Goal: Task Accomplishment & Management: Complete application form

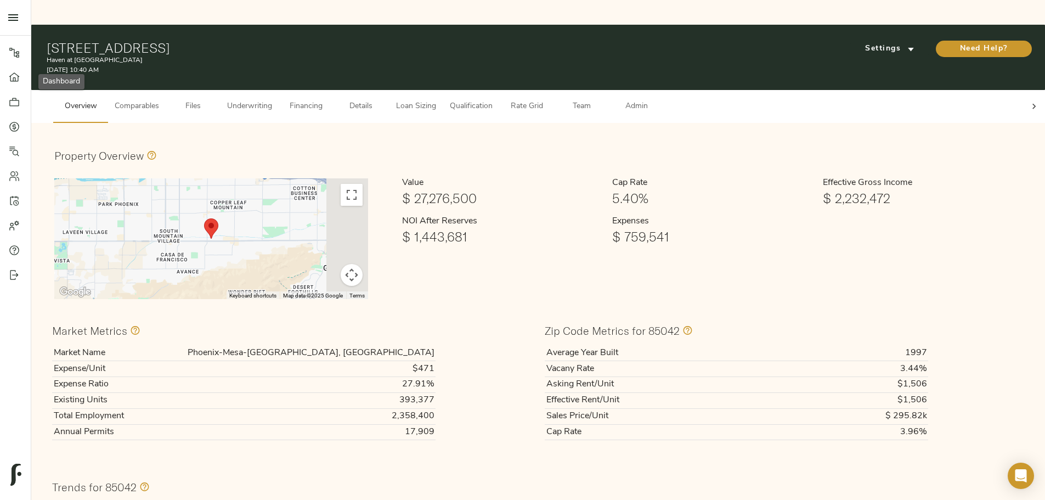
click at [12, 71] on link "Dashboard" at bounding box center [15, 77] width 31 height 25
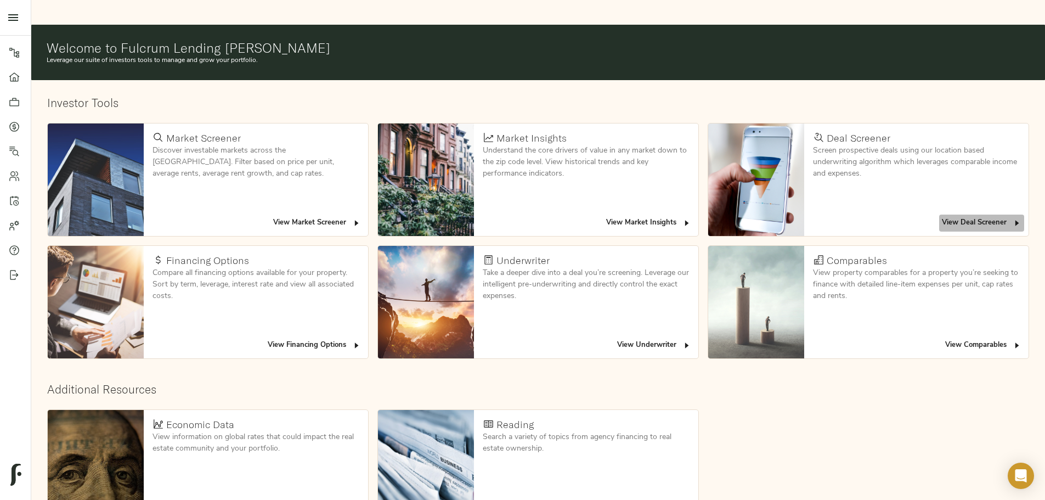
click at [941, 217] on span "View Deal Screener" at bounding box center [981, 223] width 80 height 13
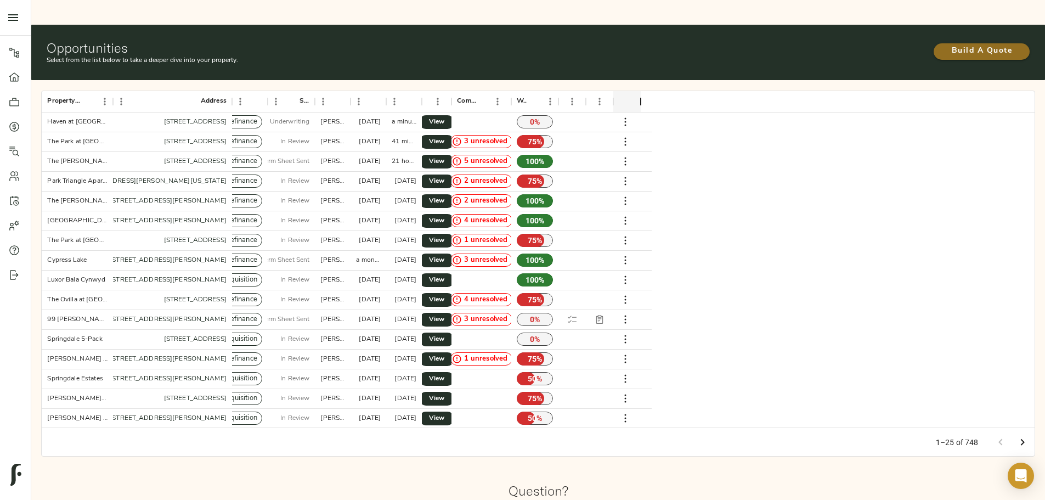
click at [944, 44] on span "Build A Quote" at bounding box center [981, 51] width 74 height 14
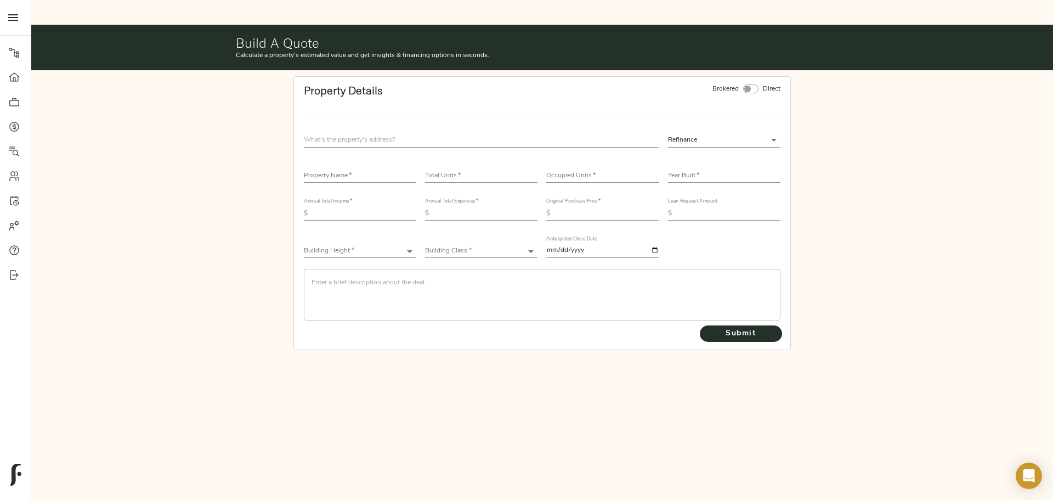
click at [527, 133] on input "text" at bounding box center [481, 140] width 355 height 15
type input "[STREET_ADDRESS]"
click at [349, 169] on input "text" at bounding box center [360, 175] width 112 height 13
type input "Dalmore Apartments"
click at [458, 169] on input "number" at bounding box center [481, 175] width 112 height 13
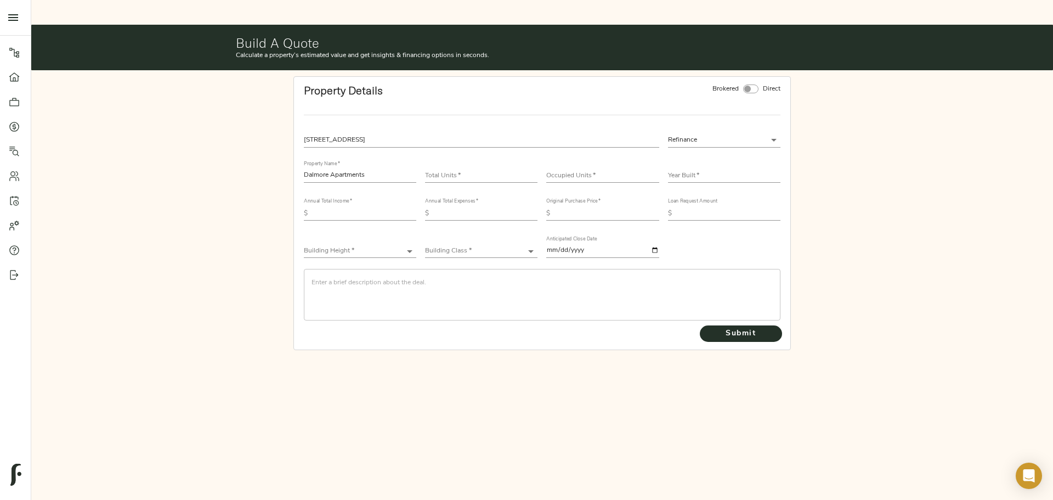
click at [461, 169] on input "number" at bounding box center [481, 175] width 112 height 13
type input "77"
click at [714, 111] on body "Haven at South Mountain - 1630 E Baseline Rd, Phoenix, AZ 85042 Pipeline Dashbo…" at bounding box center [526, 262] width 1053 height 524
click at [699, 134] on li "Acquisition" at bounding box center [724, 131] width 112 height 16
type input "acquisition"
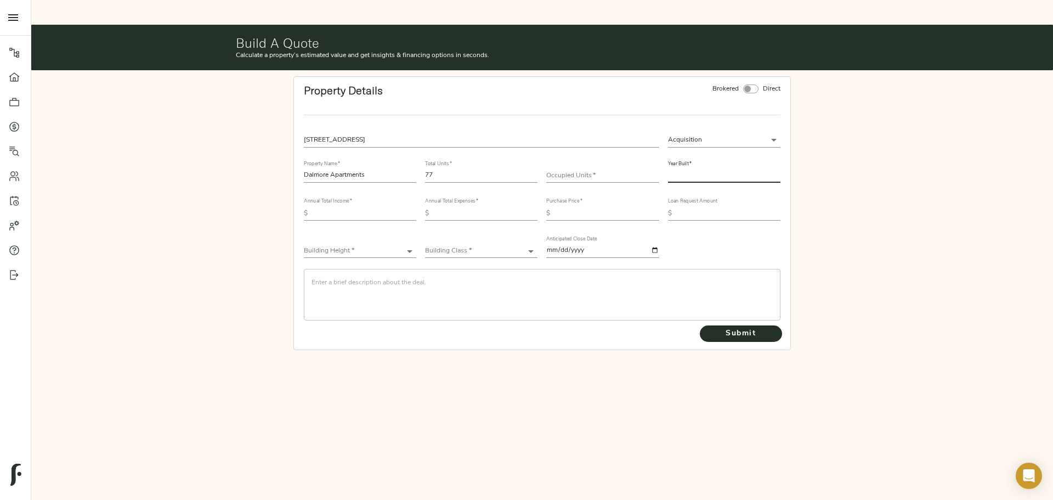
click at [677, 169] on input "text" at bounding box center [724, 175] width 112 height 13
type input "2022"
click at [587, 169] on input "number" at bounding box center [602, 175] width 112 height 13
type input "73"
click at [350, 207] on input "text" at bounding box center [364, 213] width 104 height 13
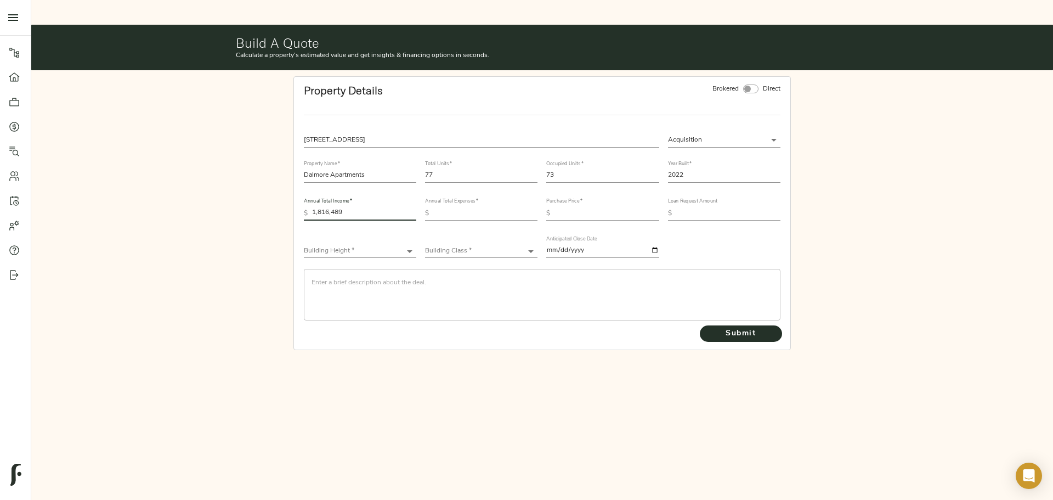
type input "1,816,489"
click at [470, 207] on input "text" at bounding box center [485, 213] width 104 height 13
type input "878,633"
click at [581, 207] on input "text" at bounding box center [606, 213] width 104 height 13
click at [572, 207] on input "text" at bounding box center [606, 213] width 104 height 13
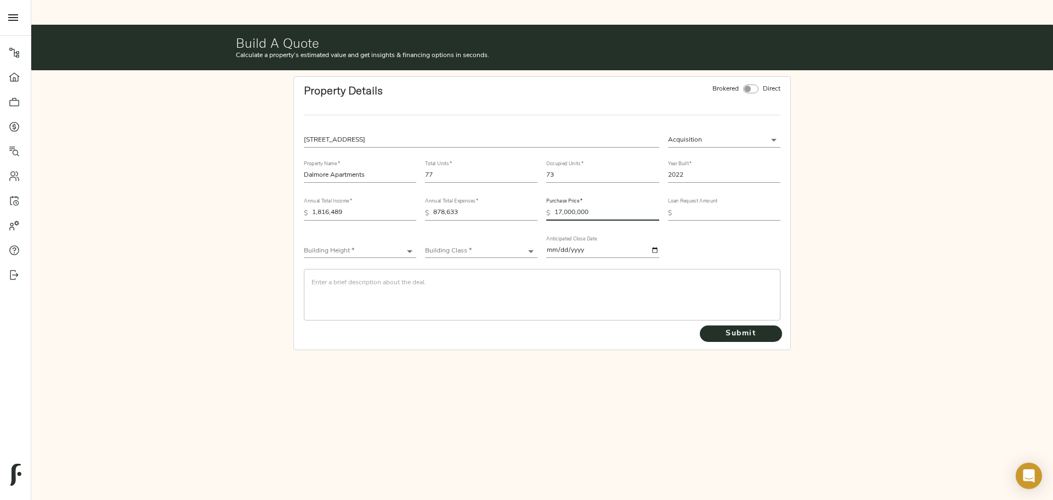
type input "17,000,000"
click at [728, 207] on input "text" at bounding box center [728, 213] width 104 height 13
type input "11,900,000"
click at [384, 223] on body "Haven at South Mountain - 1630 E Baseline Rd, Phoenix, AZ 85042 Pipeline Dashbo…" at bounding box center [526, 262] width 1053 height 524
click at [556, 308] on div at bounding box center [526, 250] width 1053 height 500
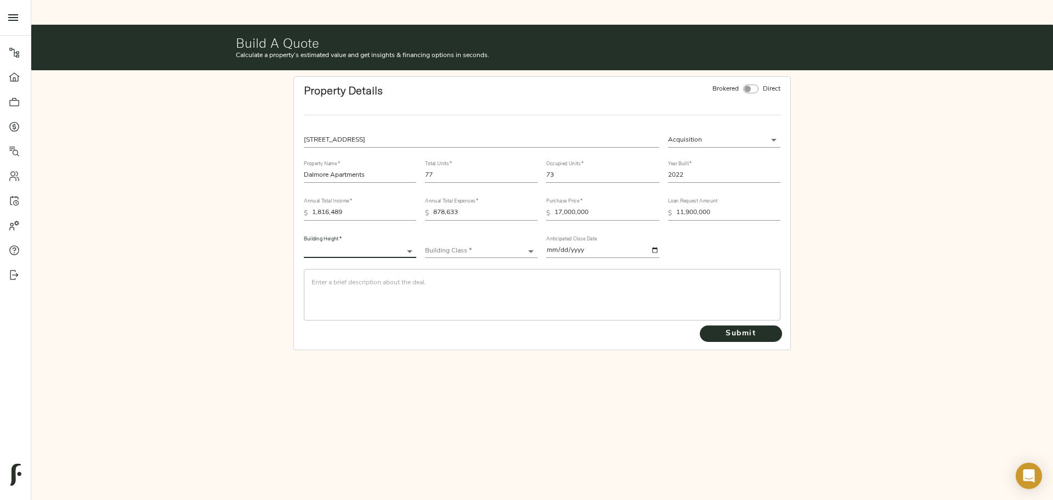
click at [389, 220] on body "Haven at South Mountain - 1630 E Baseline Rd, Phoenix, AZ 85042 Pipeline Dashbo…" at bounding box center [526, 262] width 1053 height 524
click at [361, 243] on li "Mid-Rise (4-6 stories)" at bounding box center [360, 243] width 112 height 16
type input "Mid-Rise"
click at [451, 236] on div "Building Class * ​" at bounding box center [481, 247] width 112 height 22
click at [451, 223] on body "Haven at South Mountain - 1630 E Baseline Rd, Phoenix, AZ 85042 Pipeline Dashbo…" at bounding box center [526, 262] width 1053 height 524
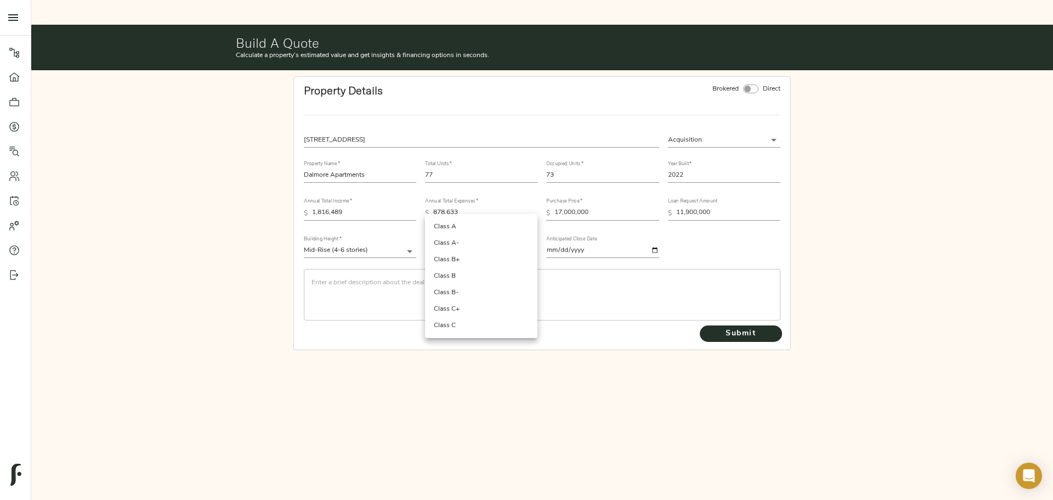
click at [449, 229] on li "Class A" at bounding box center [481, 226] width 112 height 16
type input "Class A"
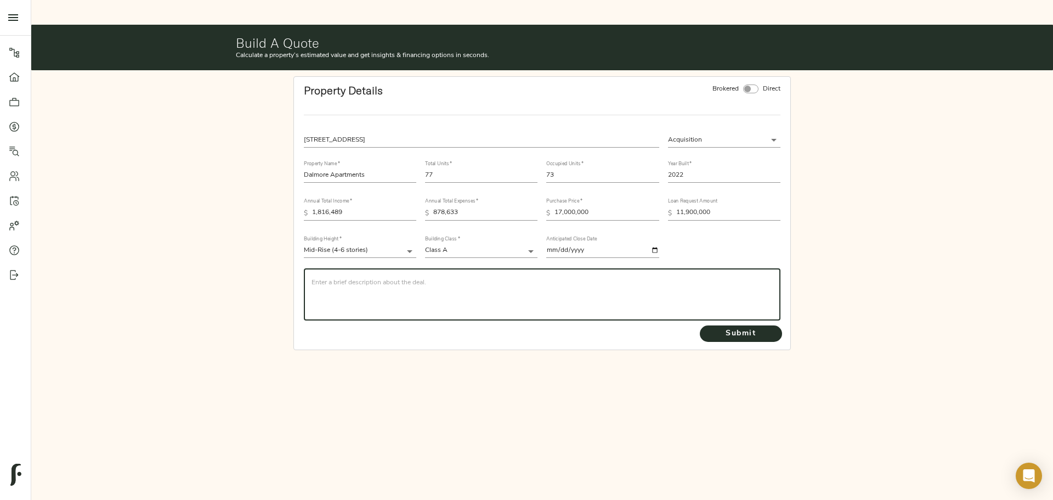
drag, startPoint x: 421, startPoint y: 269, endPoint x: 425, endPoint y: 265, distance: 5.8
click at [422, 279] on textarea at bounding box center [541, 294] width 461 height 31
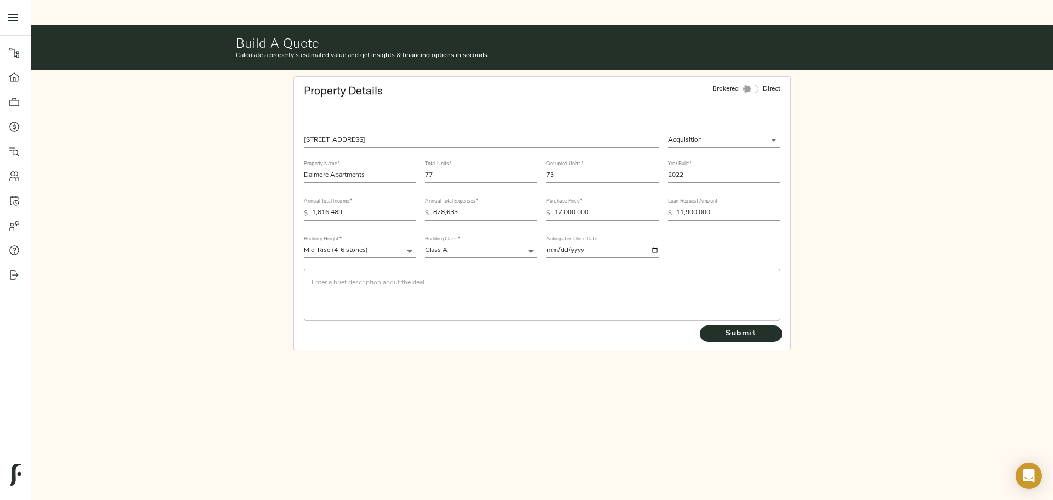
click at [332, 269] on div "​" at bounding box center [542, 295] width 476 height 52
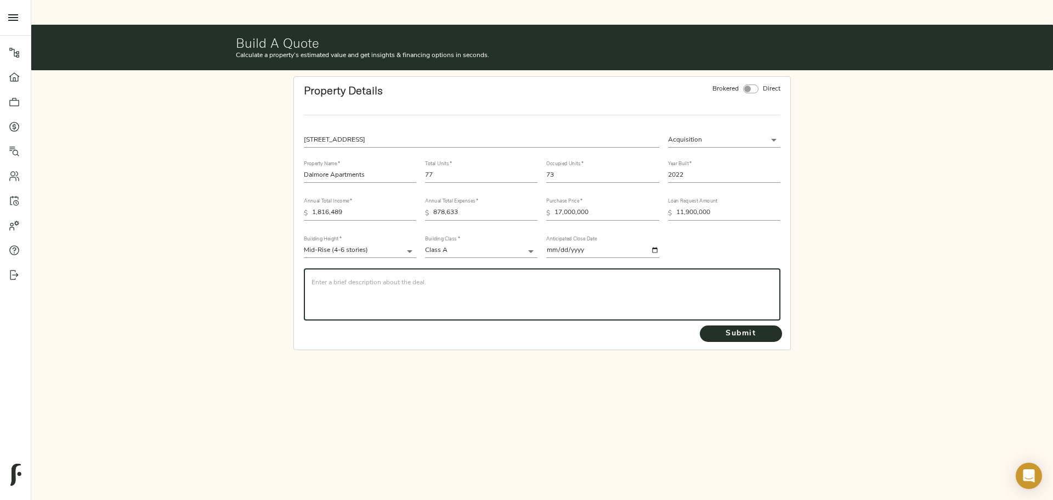
paste textarea "Gantry has been exclusively retained to arrange acquisition financing for a new…"
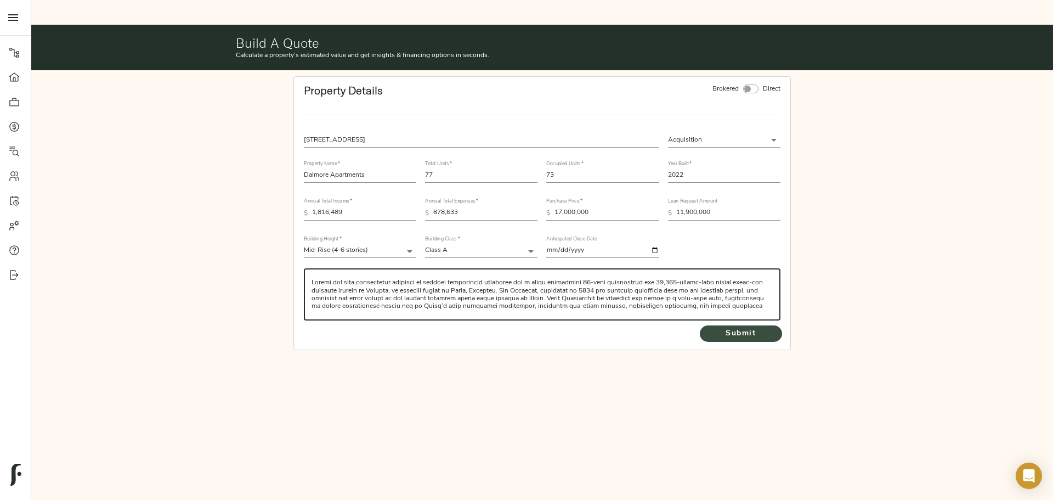
type textarea "Gantry has been exclusively retained to arrange acquisition financing for a new…"
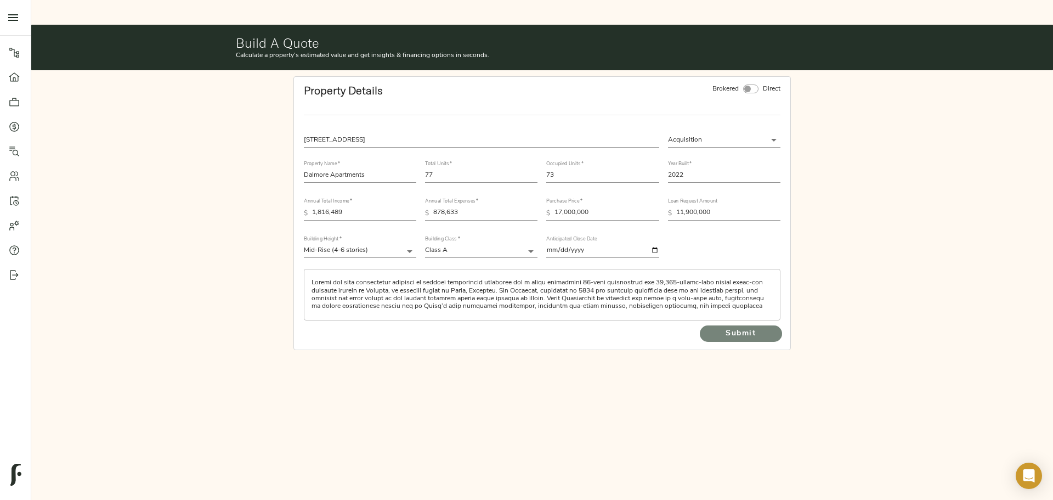
click at [733, 327] on span "Submit" at bounding box center [741, 334] width 60 height 14
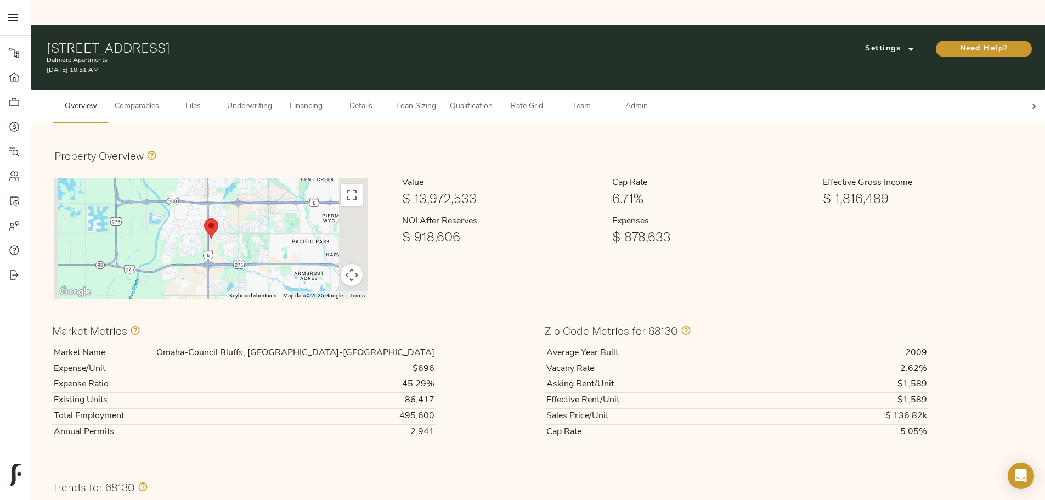
click at [362, 264] on button "Map camera controls" at bounding box center [352, 275] width 22 height 22
click at [335, 264] on button "Zoom out" at bounding box center [324, 275] width 22 height 22
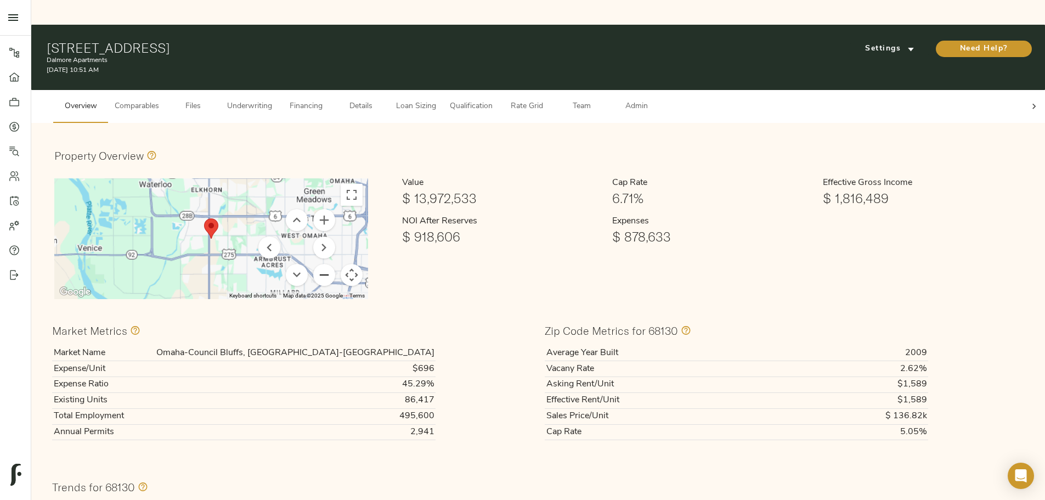
click at [335, 264] on button "Zoom out" at bounding box center [324, 275] width 22 height 22
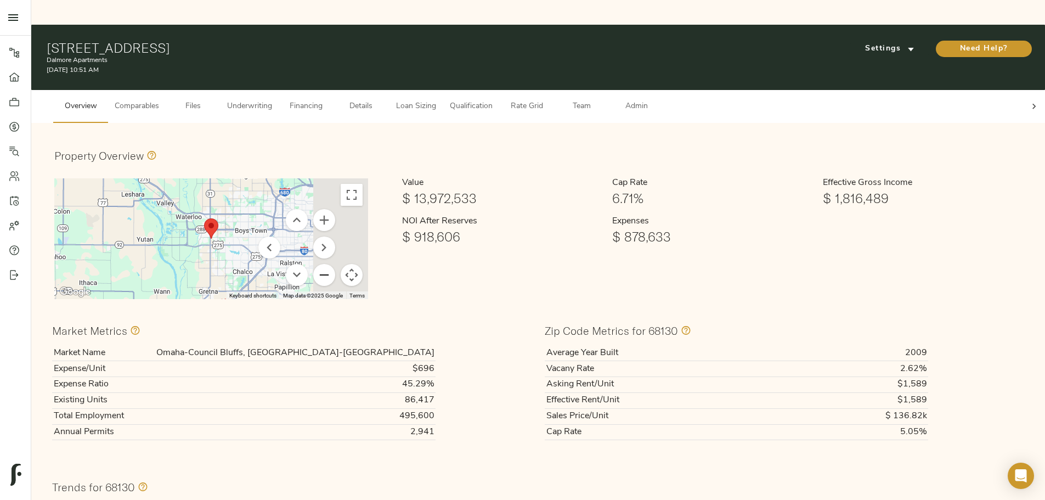
click at [335, 264] on button "Zoom out" at bounding box center [324, 275] width 22 height 22
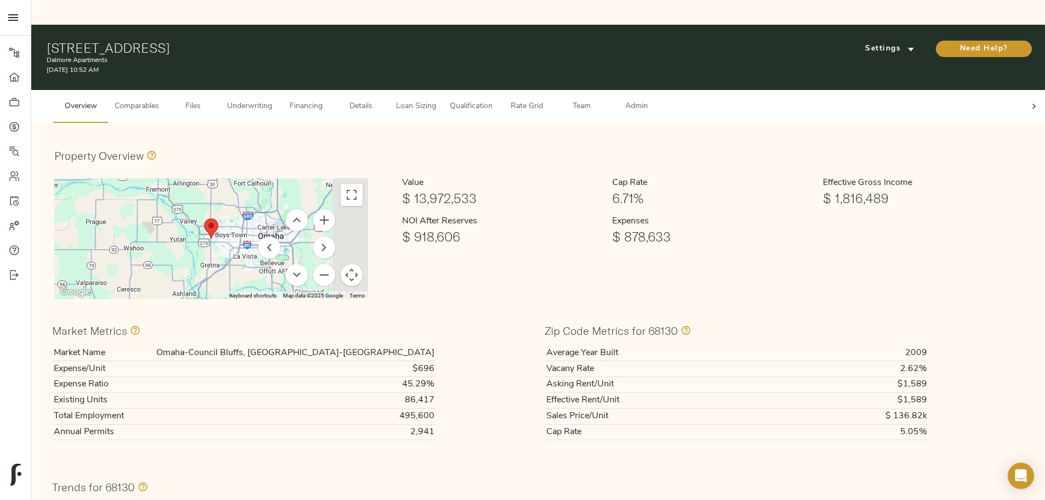
click at [1028, 101] on icon at bounding box center [1033, 106] width 11 height 11
click at [657, 100] on span "Admin" at bounding box center [636, 107] width 42 height 14
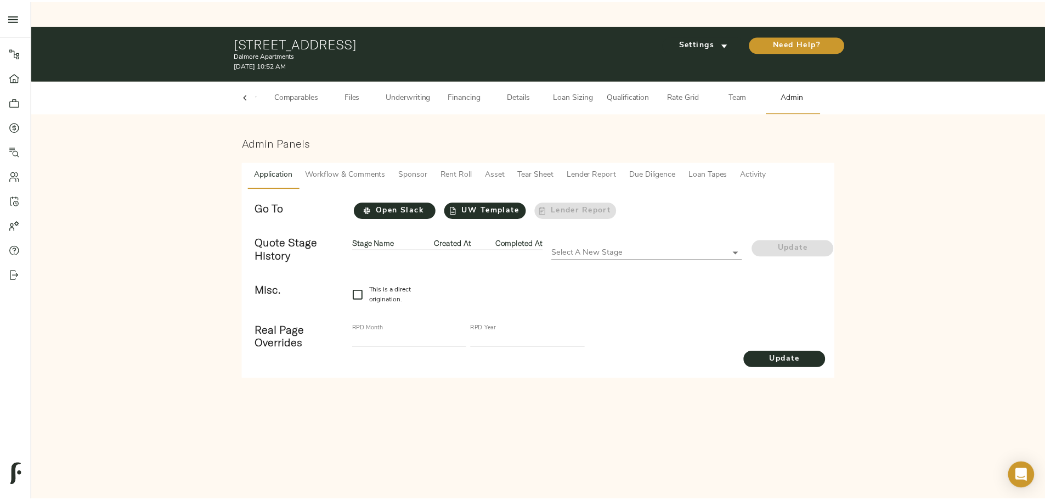
scroll to position [0, 43]
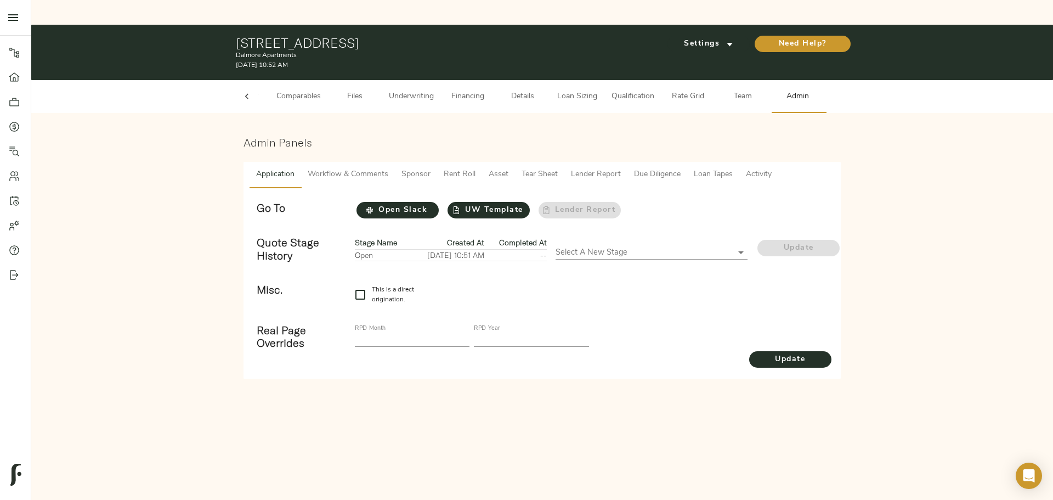
click at [325, 162] on button "Workflow & Comments" at bounding box center [348, 175] width 94 height 26
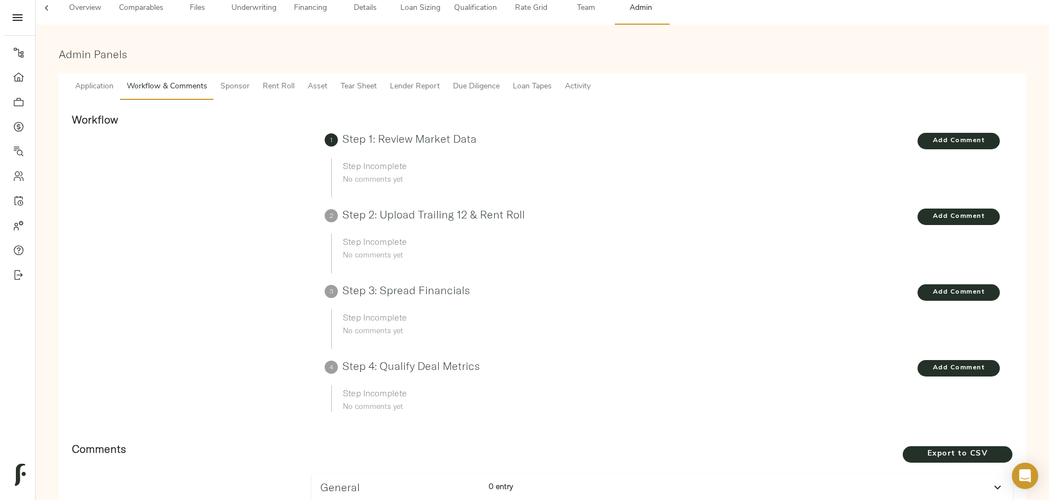
scroll to position [207, 0]
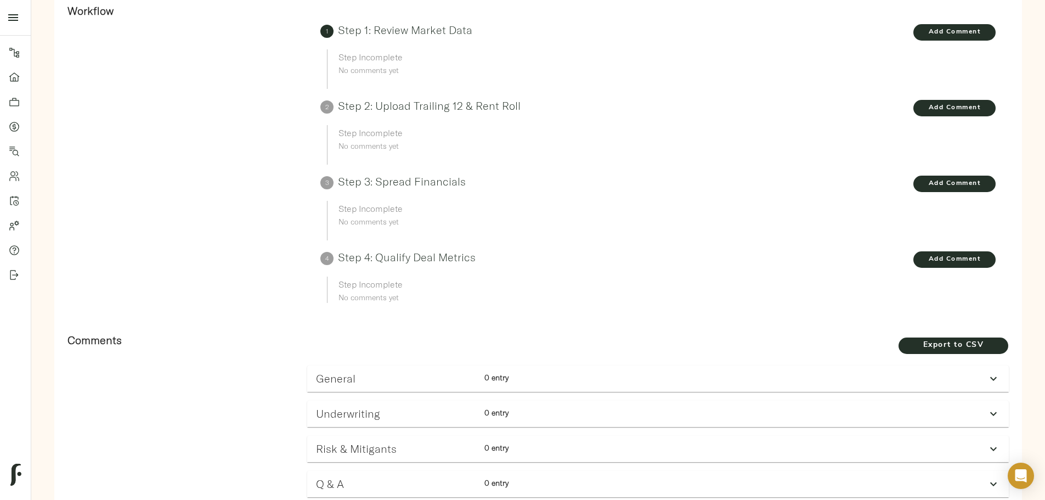
drag, startPoint x: 447, startPoint y: 331, endPoint x: 455, endPoint y: 331, distance: 7.1
click at [448, 372] on h3 "General" at bounding box center [396, 378] width 160 height 13
click at [933, 431] on button "Add Comment" at bounding box center [968, 444] width 71 height 27
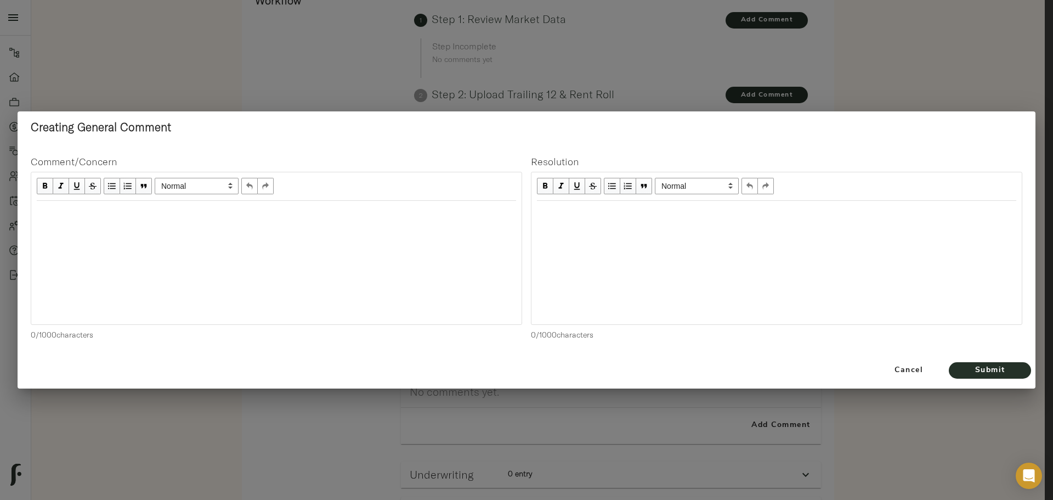
click at [388, 226] on div at bounding box center [276, 262] width 490 height 123
click at [343, 207] on div "Edit text" at bounding box center [276, 212] width 479 height 13
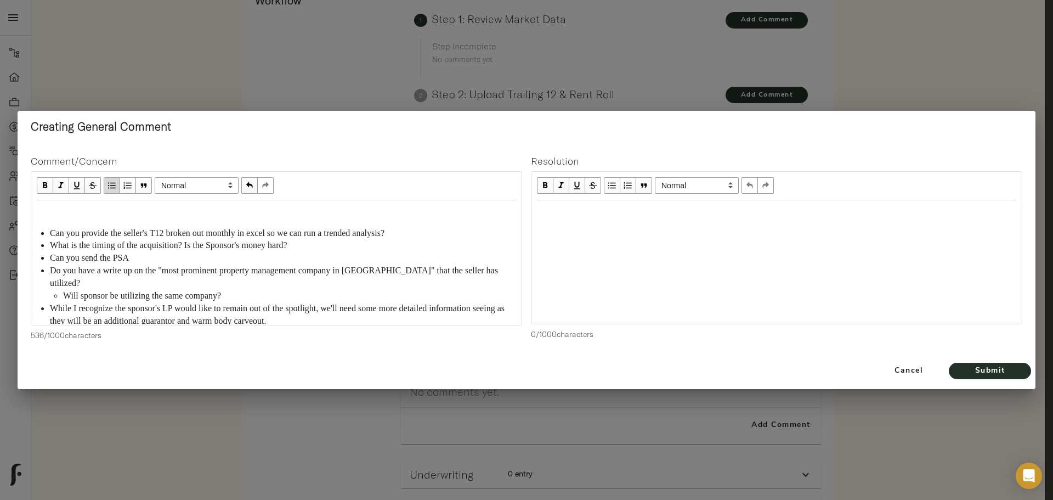
click at [83, 213] on div "Edit text" at bounding box center [276, 212] width 479 height 13
click at [1005, 376] on span "Submit" at bounding box center [990, 371] width 60 height 14
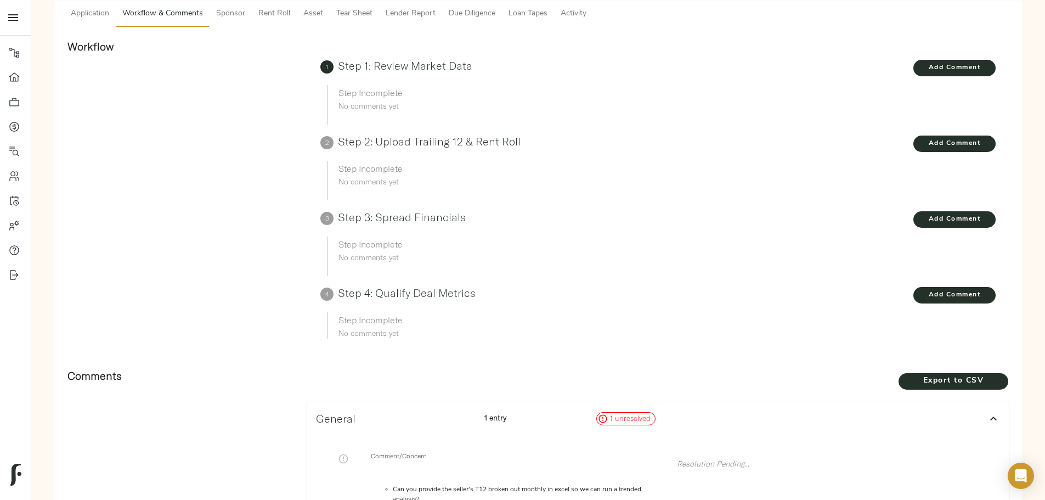
scroll to position [0, 0]
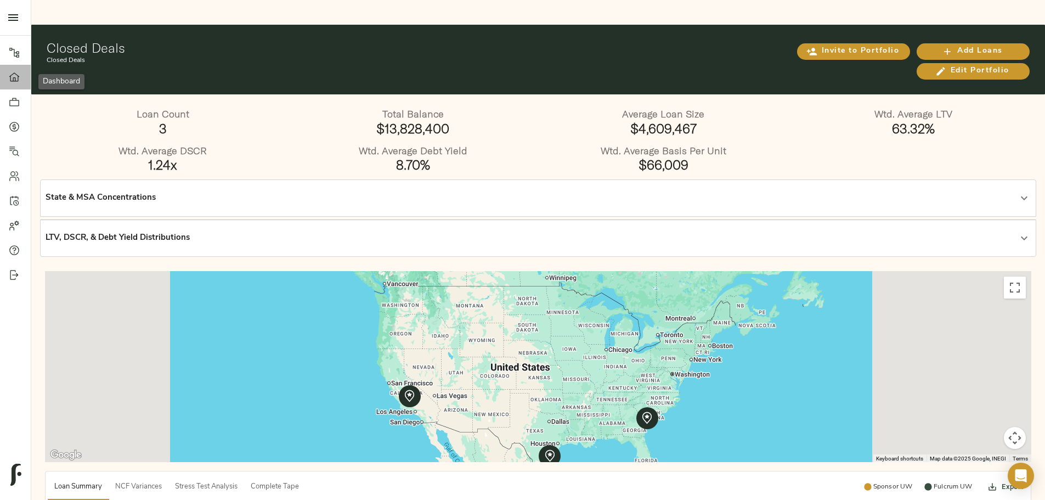
click at [2, 77] on link "Dashboard" at bounding box center [15, 77] width 31 height 25
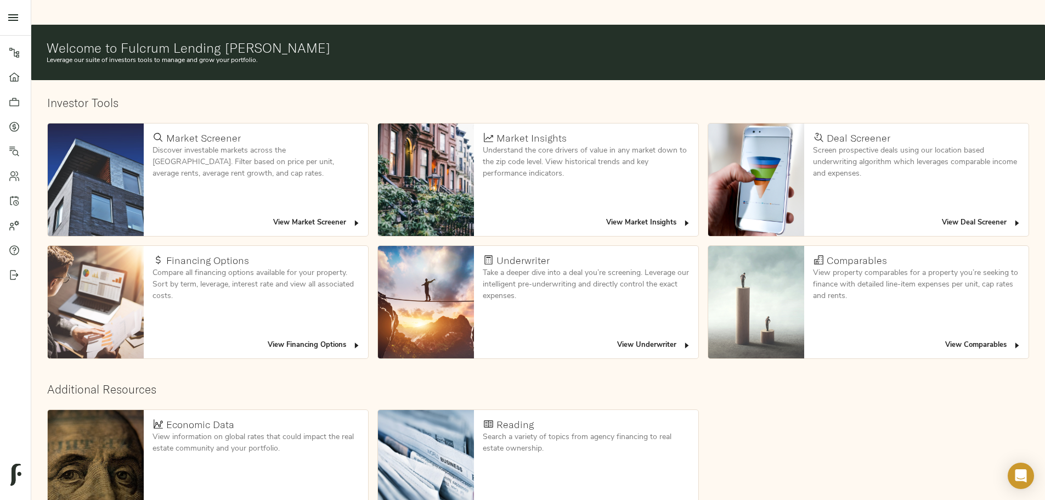
click at [941, 217] on span "View Deal Screener" at bounding box center [981, 223] width 80 height 13
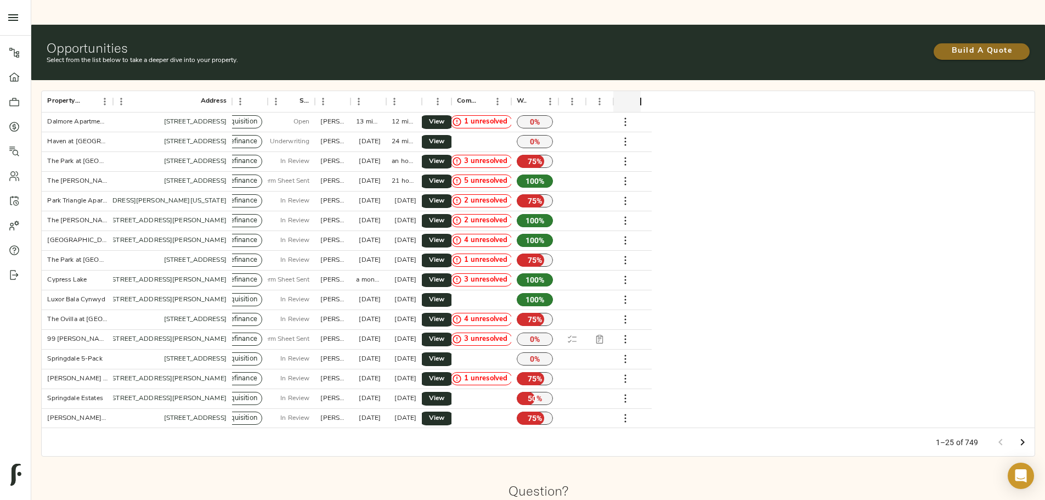
click at [944, 44] on span "Build A Quote" at bounding box center [981, 51] width 74 height 14
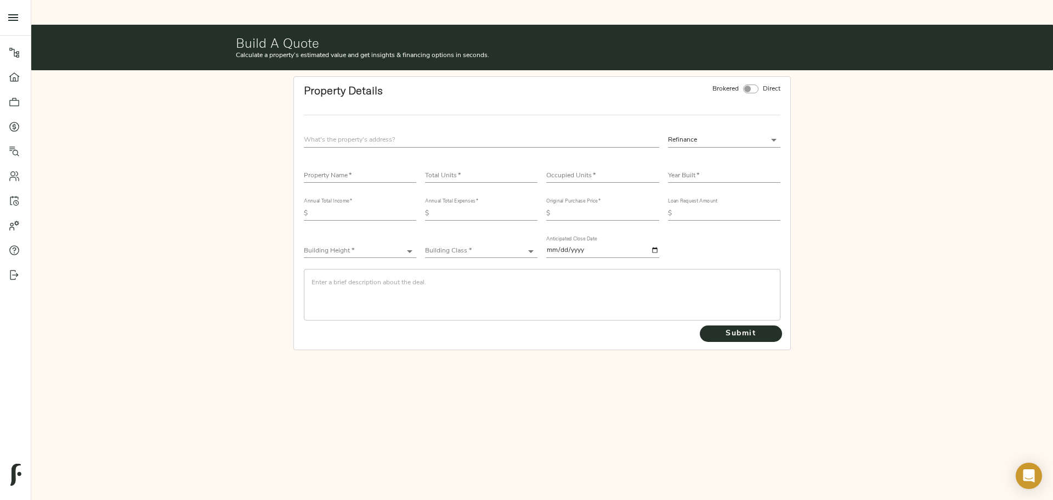
drag, startPoint x: 1038, startPoint y: 167, endPoint x: 947, endPoint y: 423, distance: 271.8
click at [947, 423] on div "Pipeline Dashboard Portfolio Quotes Search Users Activity Account Help Sign Out…" at bounding box center [526, 275] width 1053 height 500
click at [475, 133] on input "text" at bounding box center [481, 140] width 355 height 15
type input "30 St. [PERSON_NAME]"
click at [408, 133] on input "30 St. Felix" at bounding box center [481, 140] width 355 height 15
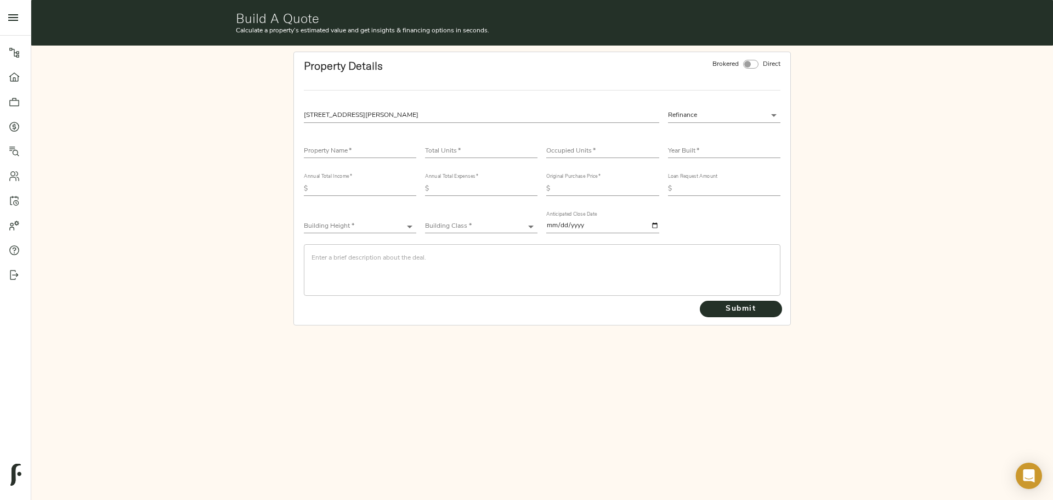
type input "30 St Felix St, Brooklyn, NY 11217, USA"
click at [723, 115] on body "Fulcrum Lending Pipeline Dashboard Portfolio Quotes Search Users Activity Accou…" at bounding box center [526, 250] width 1053 height 500
click at [686, 137] on li "Acquisition" at bounding box center [724, 131] width 112 height 16
type input "acquisition"
click at [348, 160] on div "Property Name   *" at bounding box center [359, 145] width 121 height 37
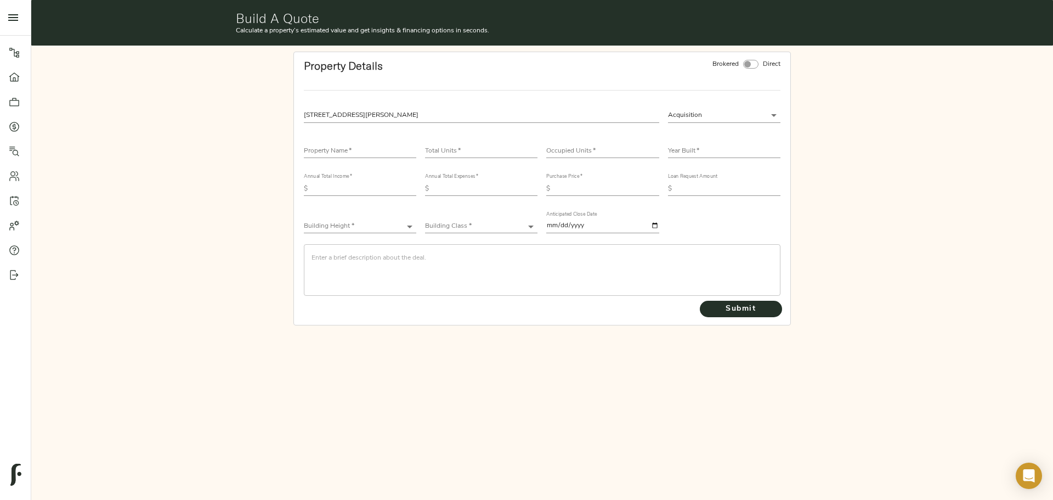
click at [341, 151] on input "text" at bounding box center [360, 151] width 112 height 13
type input "30 St. [PERSON_NAME]"
click at [462, 149] on input "number" at bounding box center [481, 151] width 112 height 13
type input "16"
click at [612, 141] on div "Occupied Units   *" at bounding box center [602, 147] width 112 height 22
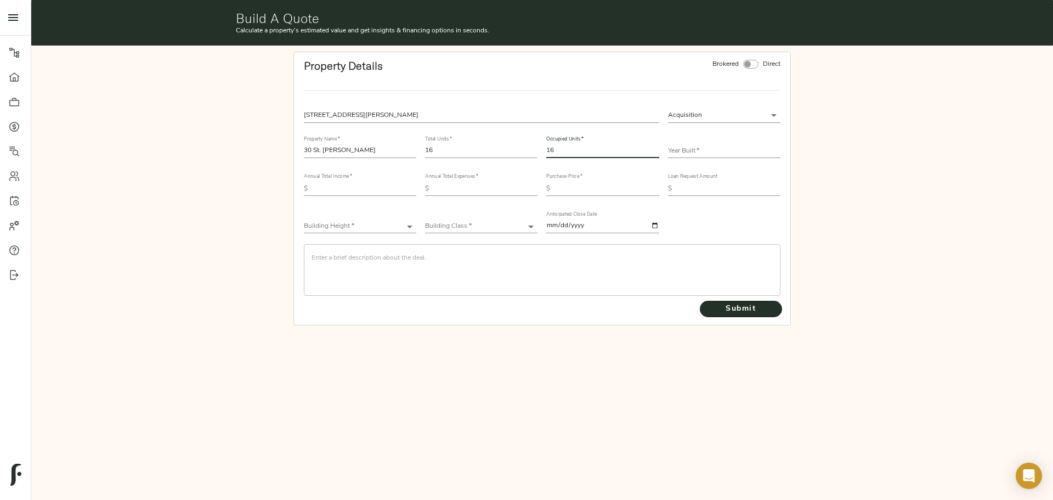
type input "16"
click at [712, 150] on input "text" at bounding box center [724, 151] width 112 height 13
type input "1931"
click at [387, 197] on div "Annual Total Income   * $" at bounding box center [359, 182] width 121 height 37
click at [379, 192] on input "text" at bounding box center [364, 188] width 104 height 13
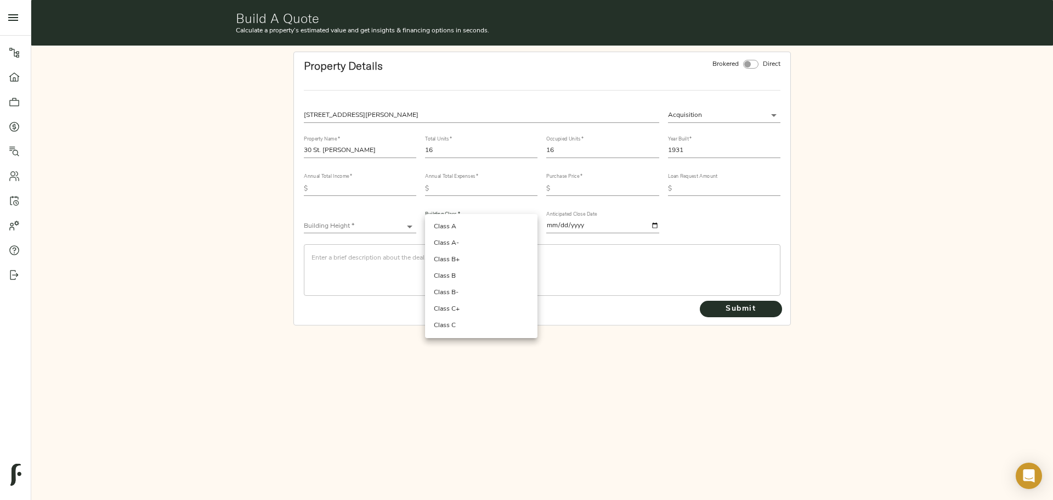
click at [452, 231] on body "Fulcrum Lending Pipeline Dashboard Portfolio Quotes Search Users Activity Accou…" at bounding box center [526, 250] width 1053 height 500
click at [462, 245] on li "Class A-" at bounding box center [481, 243] width 112 height 16
type input "Class A-"
click at [343, 226] on body "Fulcrum Lending Pipeline Dashboard Portfolio Quotes Search Users Activity Accou…" at bounding box center [526, 250] width 1053 height 500
click at [381, 247] on li "Mid-Rise (4-6 stories)" at bounding box center [360, 243] width 112 height 16
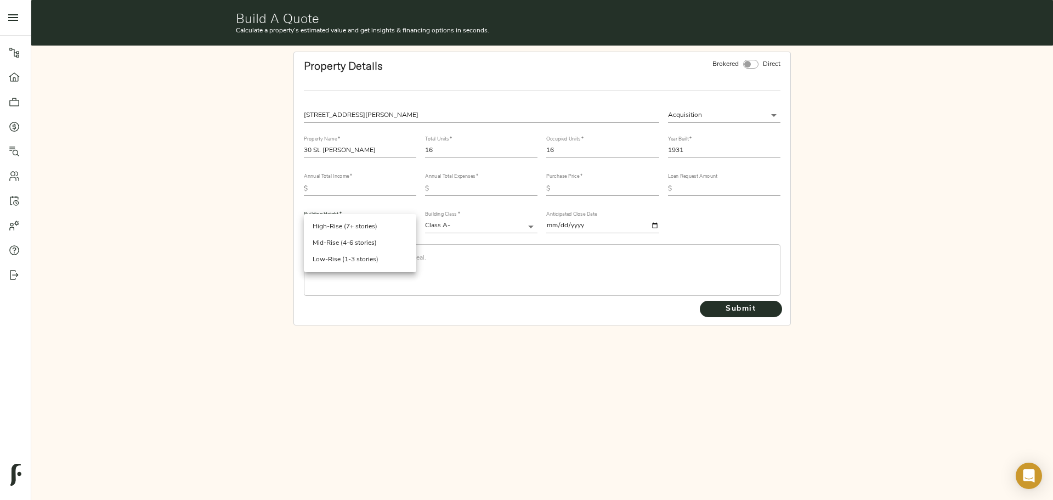
type input "Mid-Rise"
drag, startPoint x: 319, startPoint y: 193, endPoint x: 428, endPoint y: 54, distance: 176.8
click at [319, 193] on input "text" at bounding box center [364, 188] width 104 height 13
type input "1,295,854"
drag, startPoint x: 500, startPoint y: 184, endPoint x: 499, endPoint y: 110, distance: 74.6
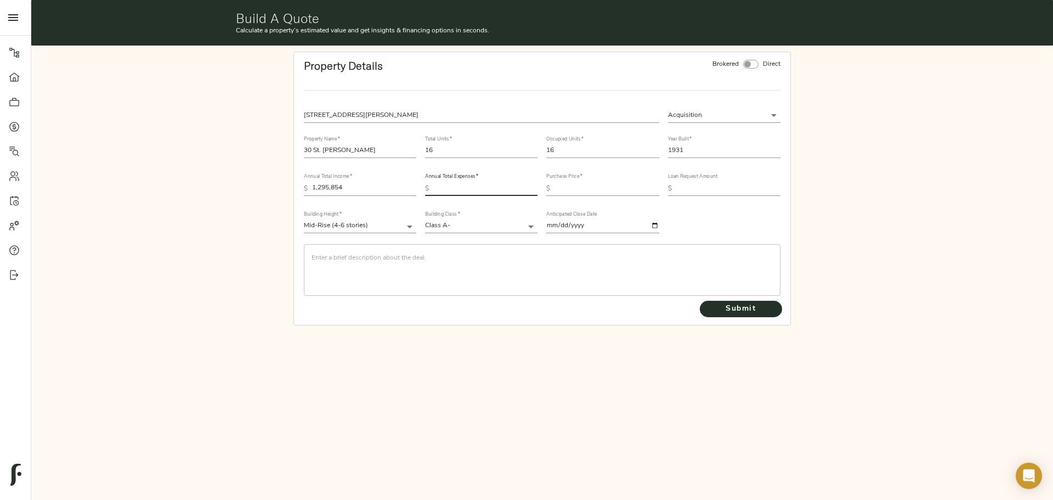
click at [500, 184] on input "text" at bounding box center [485, 188] width 104 height 13
type input "417,766"
click at [714, 194] on input "text" at bounding box center [728, 188] width 104 height 13
type input "10,000,000"
click at [645, 189] on input "text" at bounding box center [606, 188] width 104 height 13
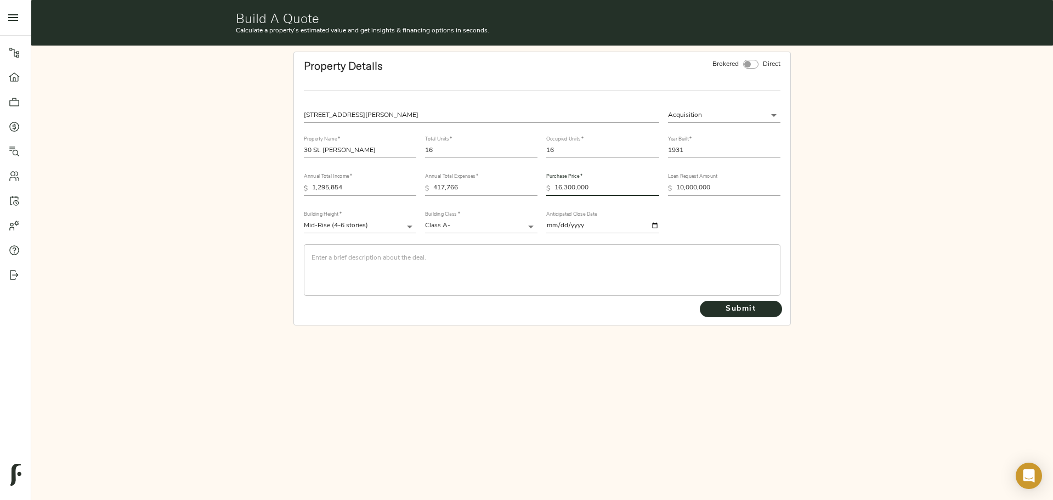
type input "16,300,000"
click at [475, 259] on textarea at bounding box center [541, 269] width 461 height 31
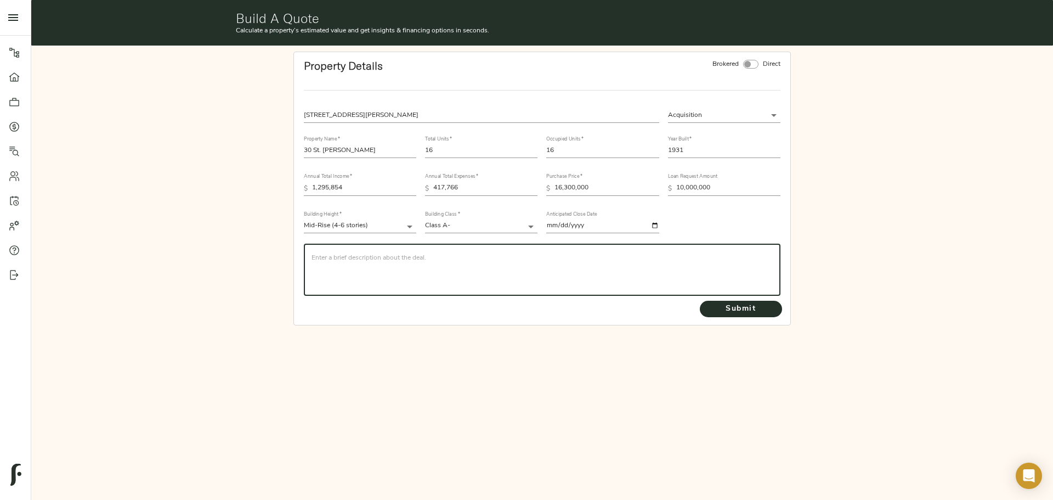
paste textarea "Institutional Property Advisors (IPA) has been exclusively engaged by Anchor Ca…"
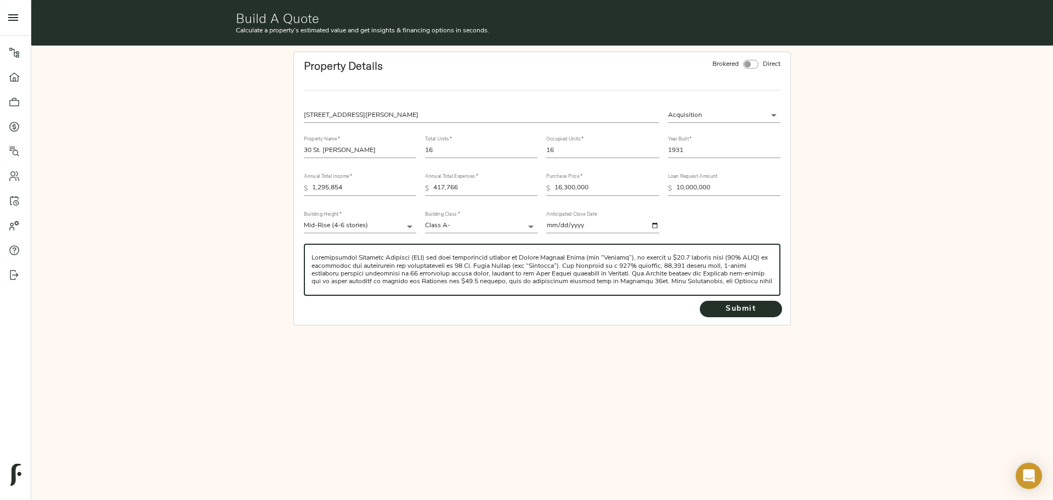
click at [602, 276] on textarea at bounding box center [541, 269] width 461 height 31
click at [634, 276] on textarea at bounding box center [541, 269] width 461 height 31
click at [537, 275] on textarea at bounding box center [541, 269] width 461 height 31
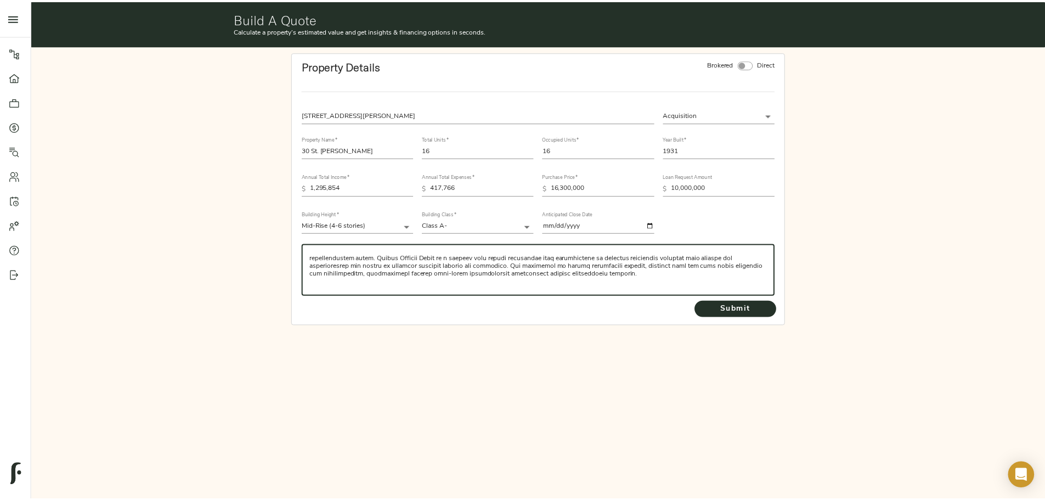
scroll to position [110, 0]
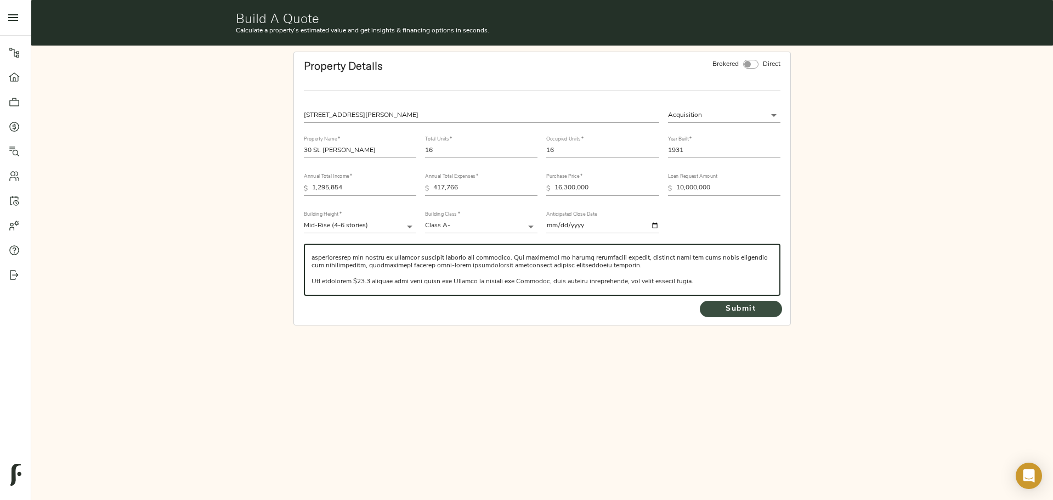
type textarea "Institutional Property Advisors (IPA) has been exclusively engaged by Anchor Ca…"
click at [711, 306] on span "Submit" at bounding box center [741, 309] width 60 height 14
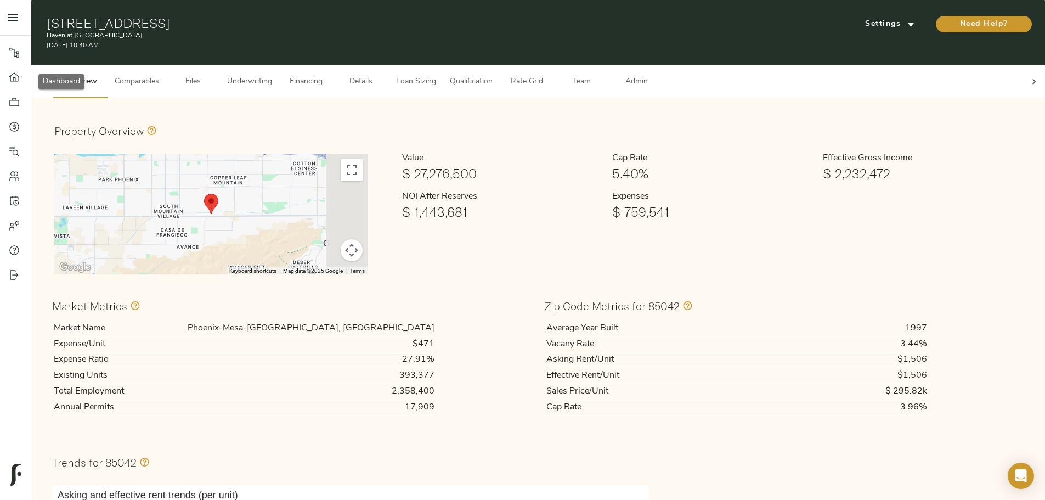
click at [14, 82] on icon at bounding box center [14, 77] width 11 height 11
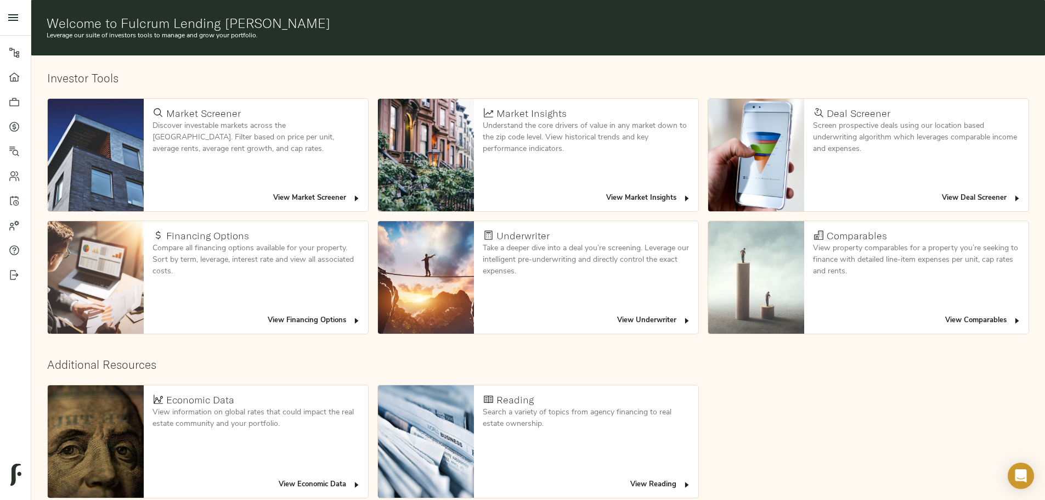
click at [520, 192] on span "View Deal Screener" at bounding box center [981, 198] width 80 height 13
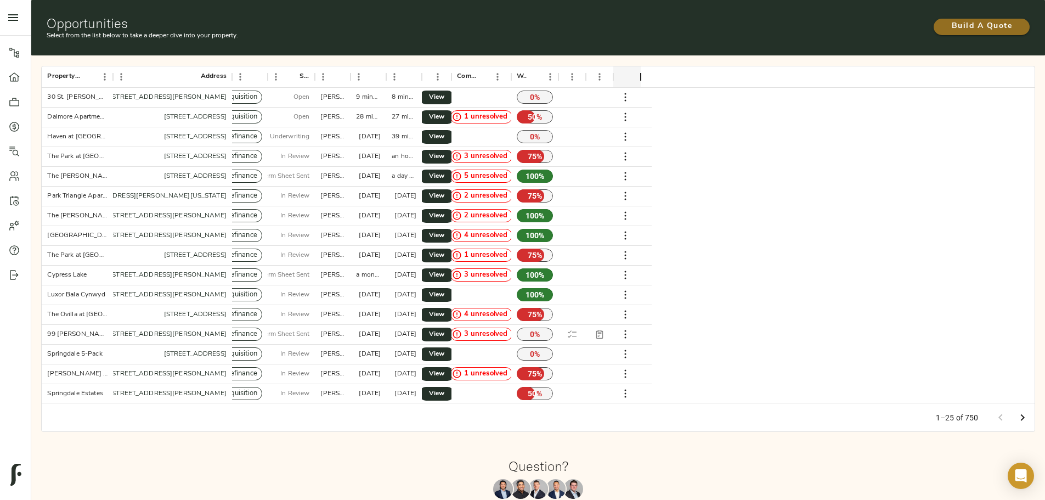
click at [520, 26] on span "Build A Quote" at bounding box center [981, 27] width 74 height 14
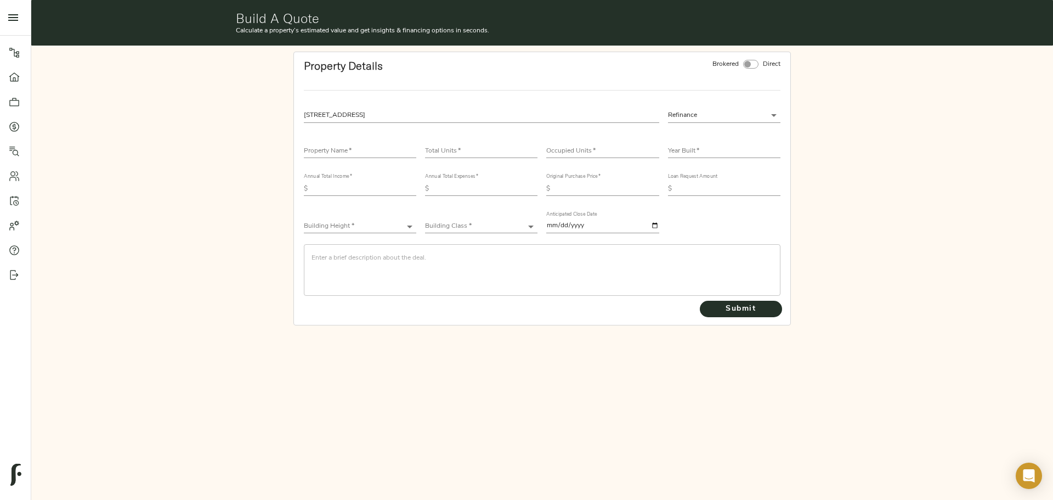
type input "733 E Commonwealth Ave, Chandler, AZ 85225, USA"
click at [520, 110] on body "Haven at South Mountain - 1630 E Baseline Rd, Phoenix, AZ 85042 Pipeline Dashbo…" at bounding box center [526, 250] width 1053 height 500
click at [520, 133] on li "Acquisition" at bounding box center [724, 131] width 112 height 16
type input "acquisition"
click at [330, 155] on input "text" at bounding box center [360, 151] width 112 height 13
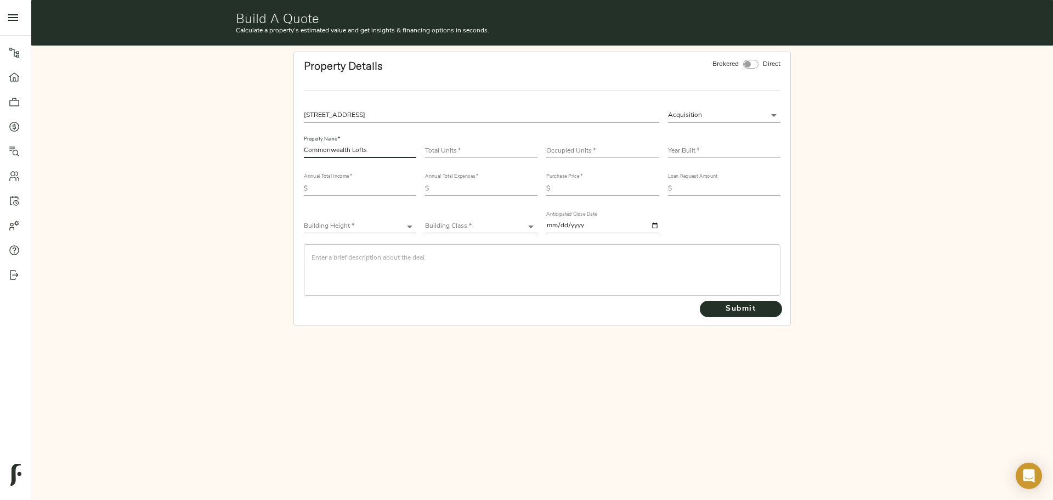
type input "Commonwealth Lofts"
click at [456, 156] on input "number" at bounding box center [481, 151] width 112 height 13
type input "39"
click at [520, 145] on input "number" at bounding box center [602, 151] width 112 height 13
type input "10"
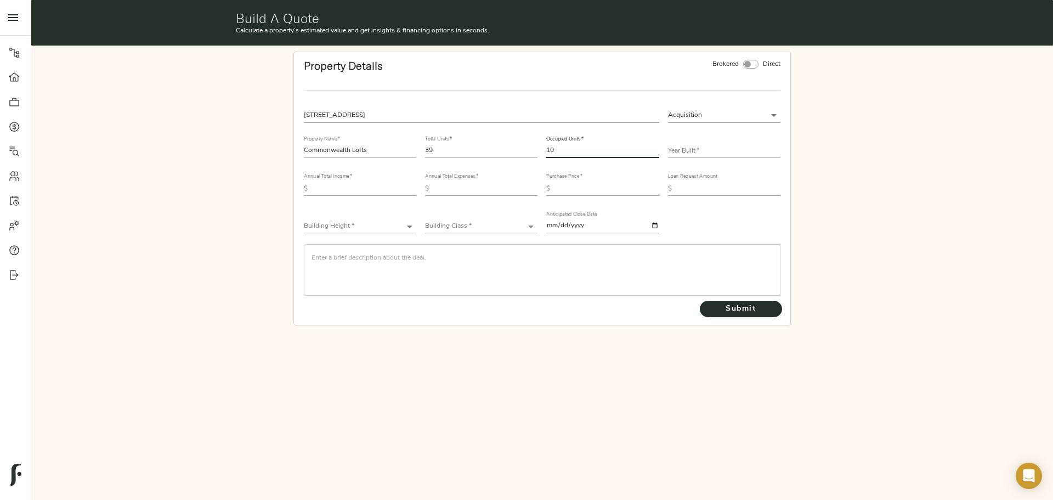
click at [520, 154] on input "text" at bounding box center [724, 151] width 112 height 13
type input "2025"
drag, startPoint x: 366, startPoint y: 186, endPoint x: 284, endPoint y: 84, distance: 131.0
click at [366, 186] on input "text" at bounding box center [364, 188] width 104 height 13
click at [520, 184] on input "text" at bounding box center [728, 188] width 104 height 13
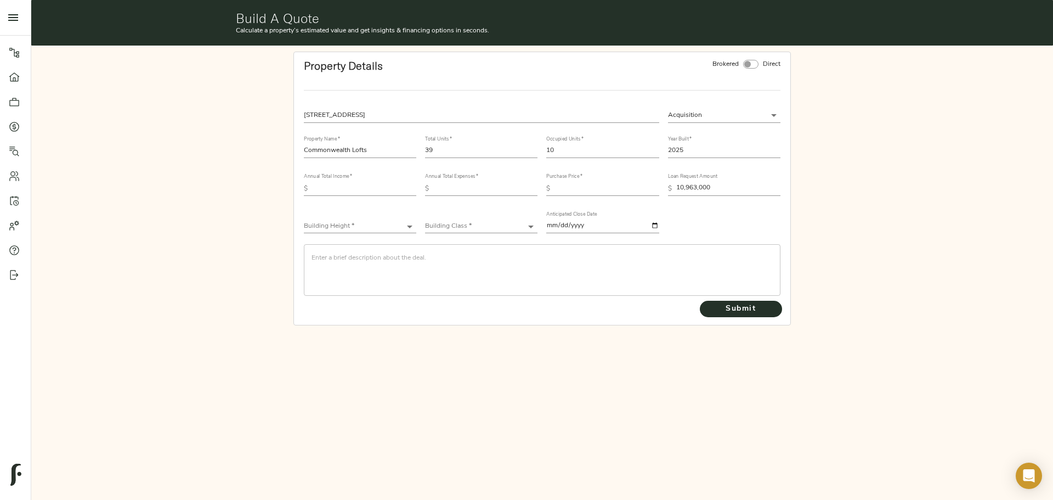
click at [520, 174] on label "Loan Request Amount" at bounding box center [692, 176] width 49 height 5
click at [520, 183] on input "10,963,000" at bounding box center [728, 188] width 104 height 13
type input "11,500,000"
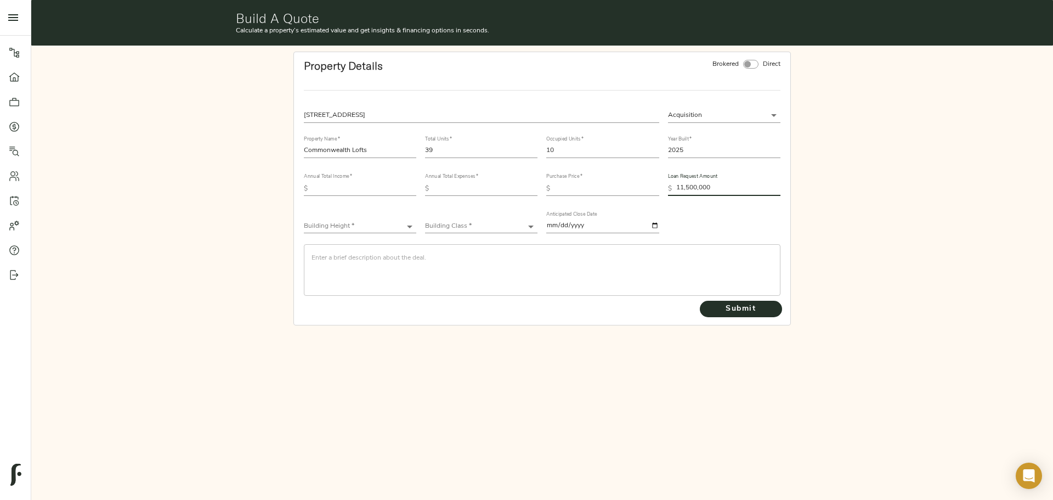
click at [349, 214] on body "Haven at South Mountain - 1630 E Baseline Rd, Phoenix, AZ 85042 Pipeline Dashbo…" at bounding box center [526, 250] width 1053 height 500
click at [373, 214] on li "Low-Rise (1-3 stories)" at bounding box center [360, 259] width 112 height 16
type input "Low-Rise"
click at [487, 214] on body "Haven at South Mountain - 1630 E Baseline Rd, Phoenix, AZ 85042 Pipeline Dashbo…" at bounding box center [526, 250] width 1053 height 500
click at [492, 214] on li "Class A" at bounding box center [481, 226] width 112 height 16
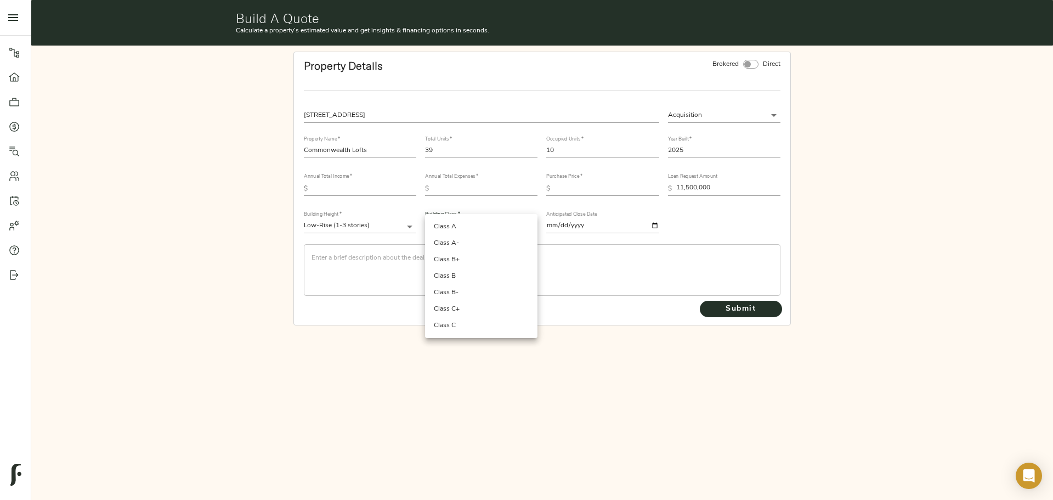
type input "Class A"
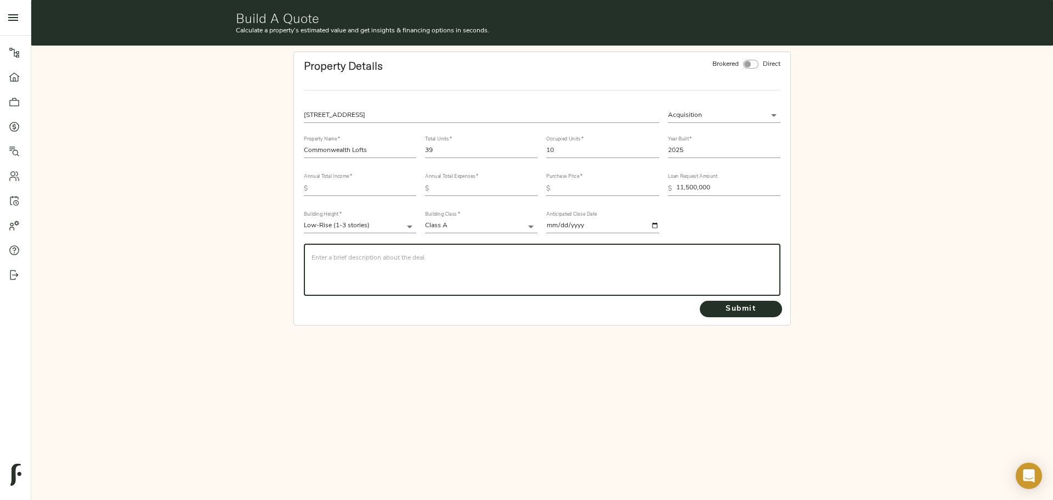
click at [440, 214] on textarea at bounding box center [541, 269] width 461 height 31
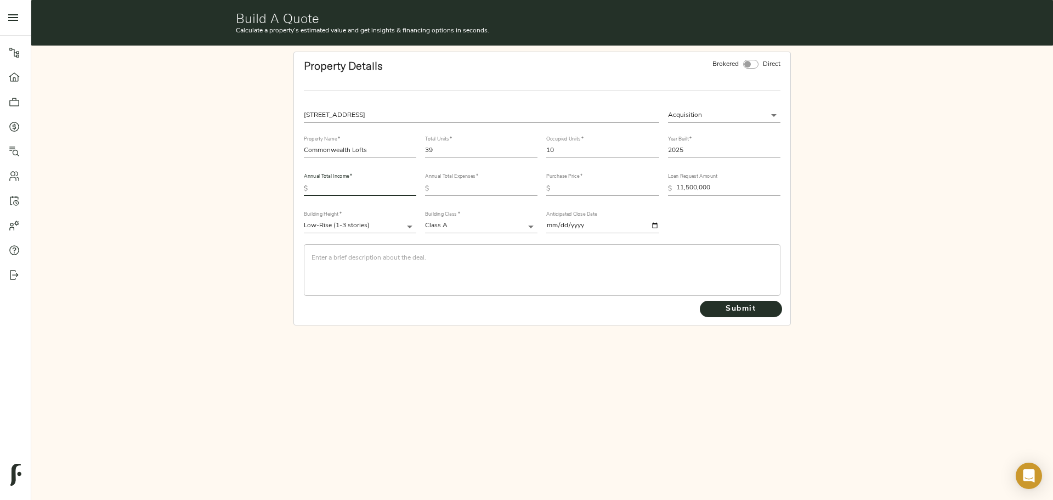
click at [363, 183] on input "text" at bounding box center [364, 188] width 104 height 13
type input "1,342,010"
drag, startPoint x: 467, startPoint y: 191, endPoint x: 384, endPoint y: 89, distance: 131.4
click at [468, 189] on input "text" at bounding box center [485, 188] width 104 height 13
type input "381,113"
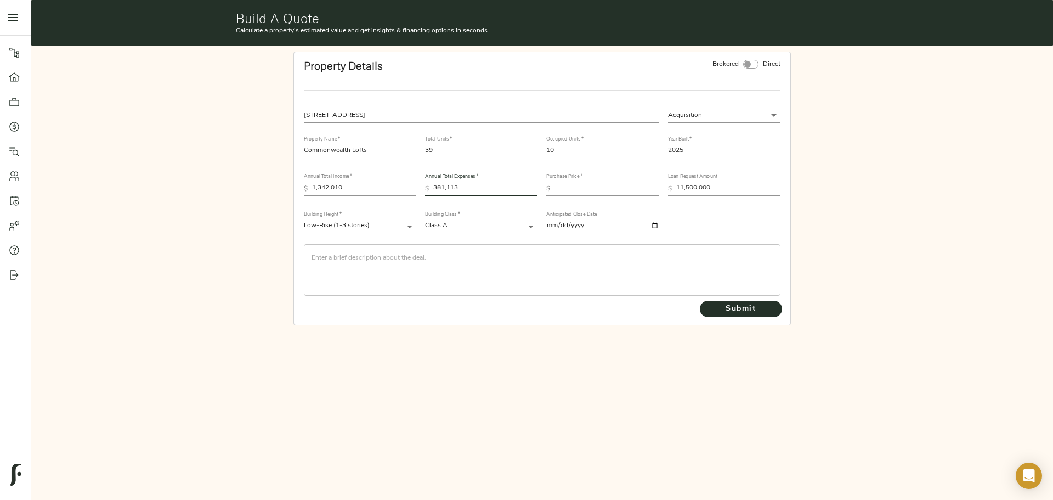
click at [520, 188] on input "text" at bounding box center [606, 188] width 104 height 13
type input "16,150,000"
click at [404, 214] on textarea at bounding box center [541, 269] width 461 height 31
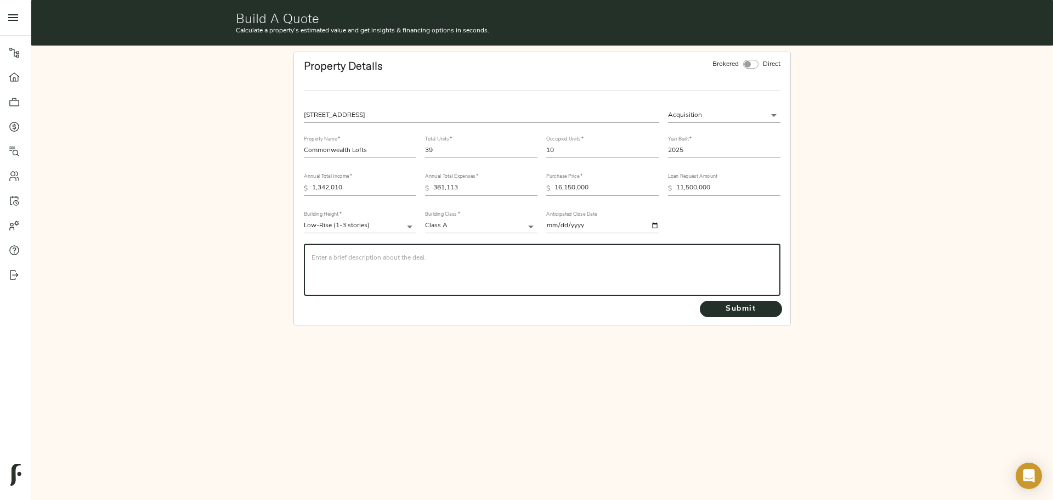
paste textarea "Newmark Multi-Family Capital Markets, on behalf of the Borrower, is requesting …"
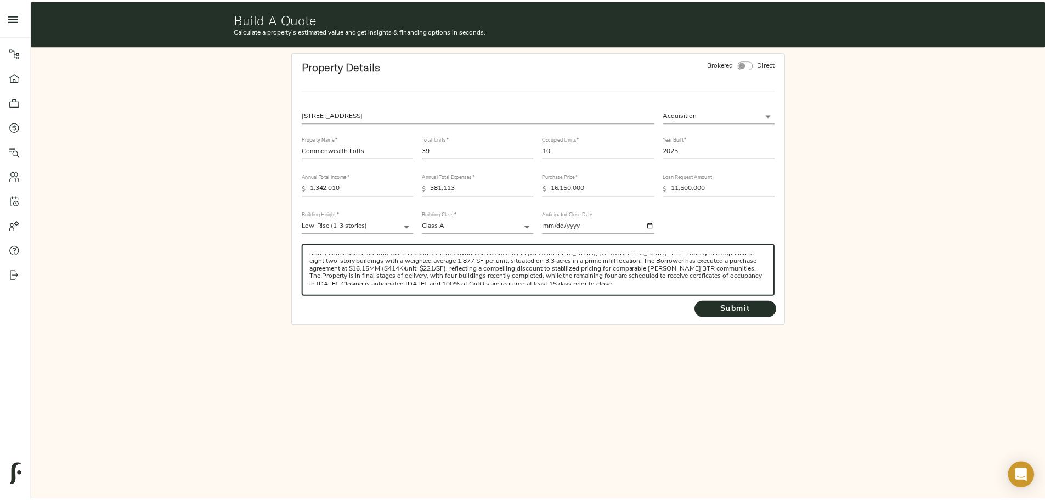
scroll to position [16, 0]
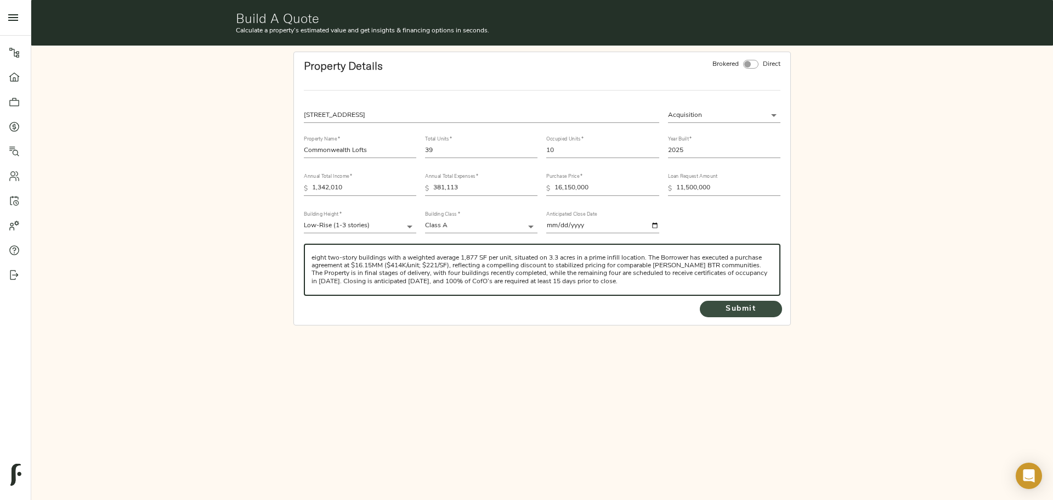
type textarea "Newmark Multi-Family Capital Markets, on behalf of the Borrower, is requesting …"
click at [520, 214] on span "Submit" at bounding box center [741, 309] width 60 height 14
